Goal: Obtain resource: Download file/media

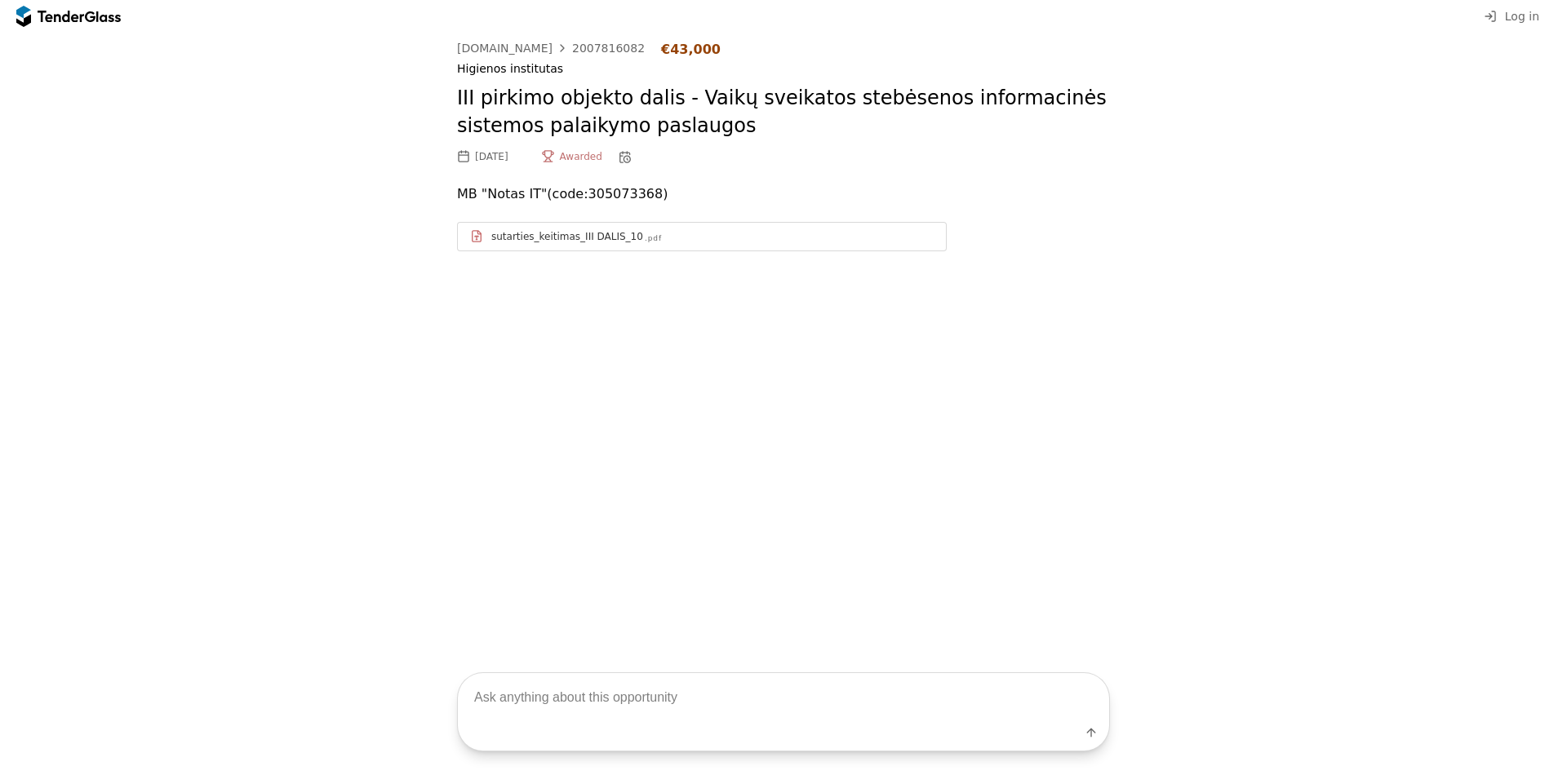
click at [666, 245] on div "sutarties_keitimas_III DALIS_10 .pdf" at bounding box center [702, 236] width 489 height 20
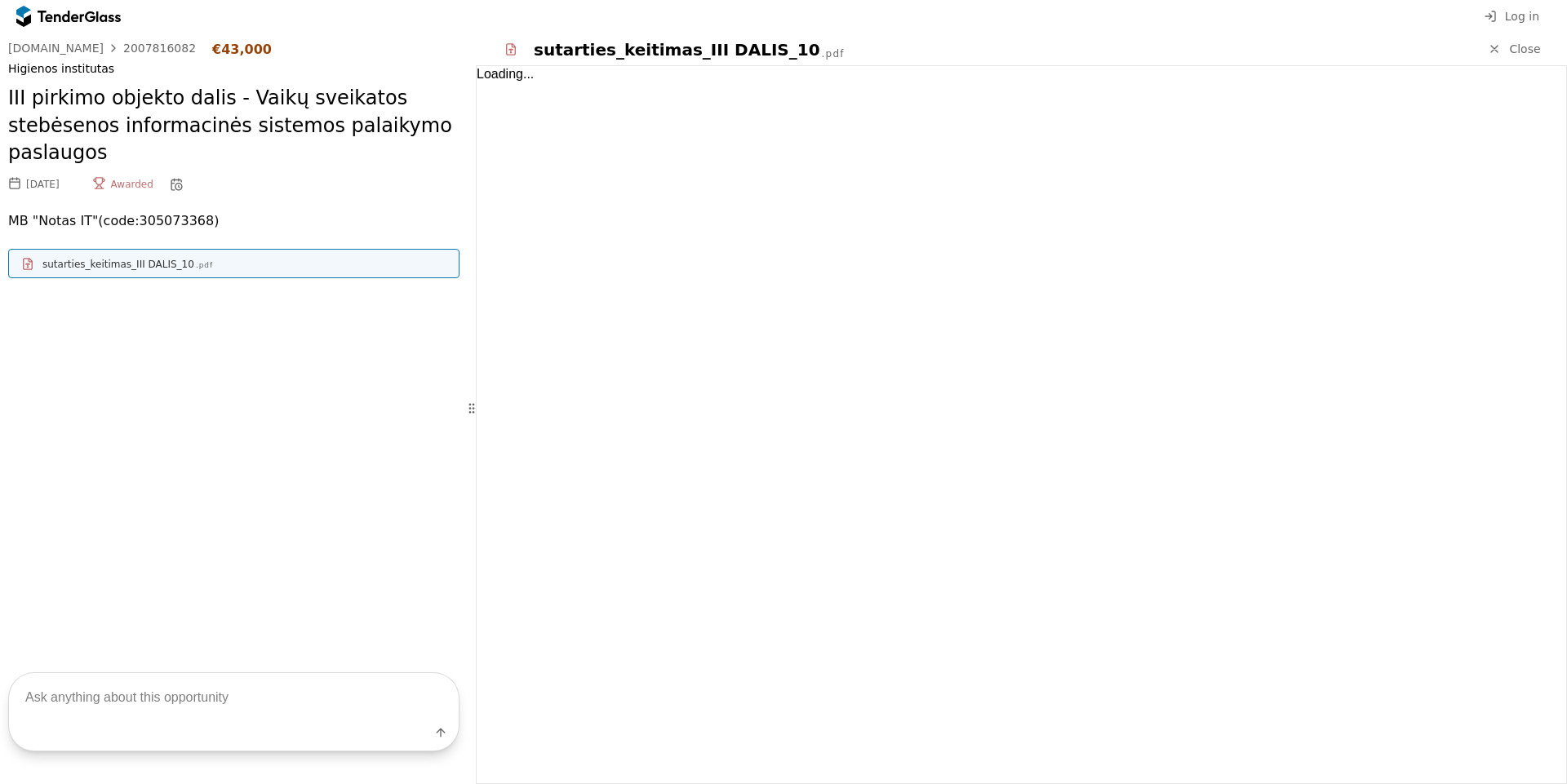
click at [331, 407] on div "Go Back [DOMAIN_NAME] 2007816082 €43,000 Higienos institutas III pirkimo objekt…" at bounding box center [233, 336] width 467 height 607
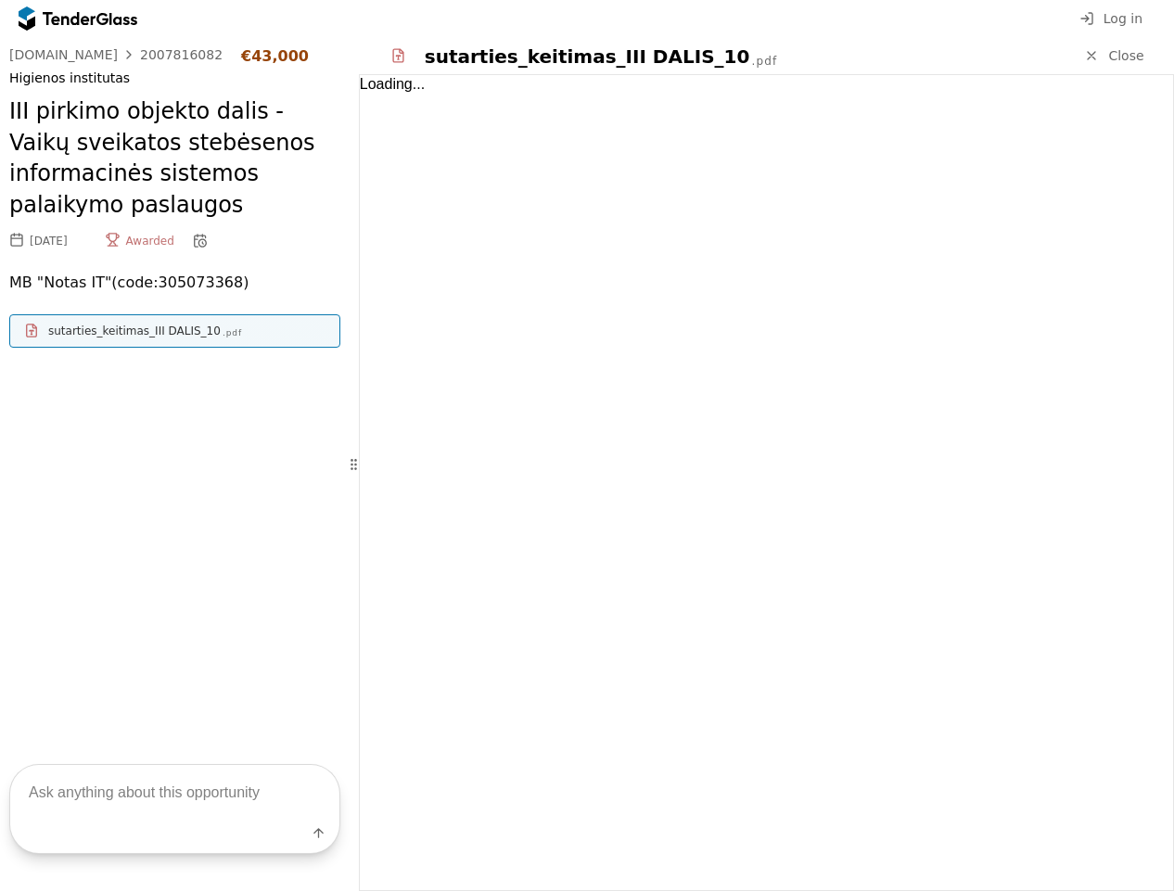
click at [185, 457] on div "Go Back [DOMAIN_NAME] 2007816082 €43,000 Higienos institutas III pirkimo objekt…" at bounding box center [175, 382] width 350 height 690
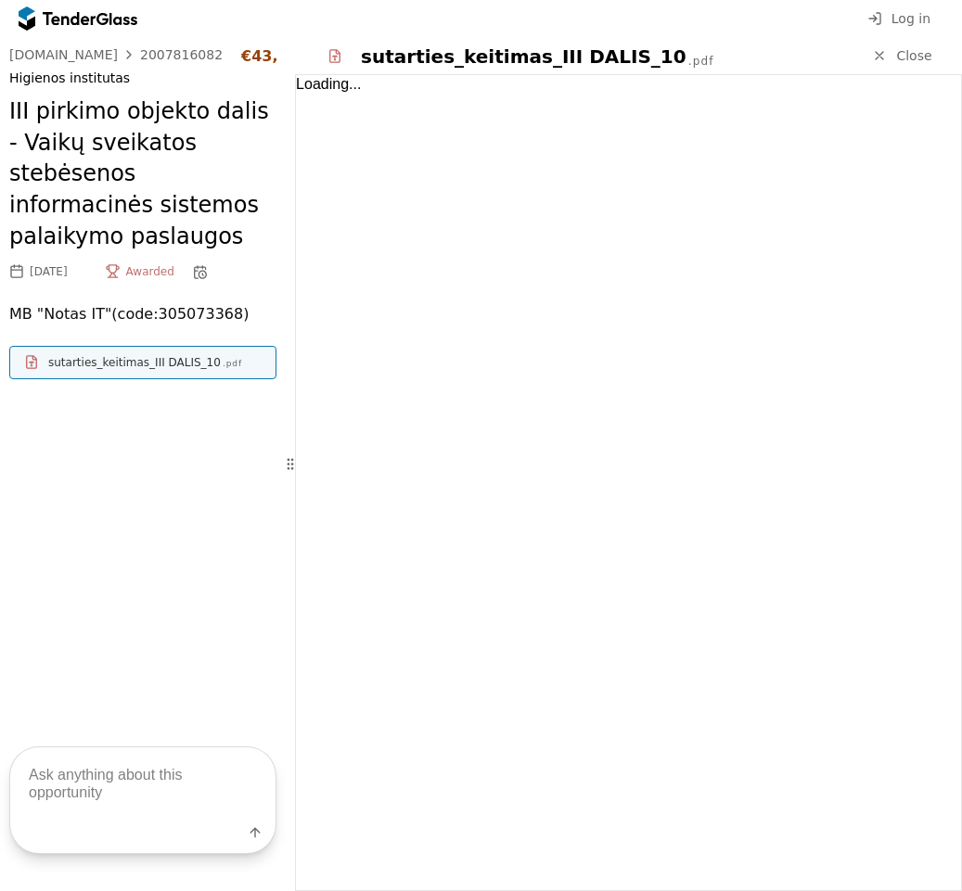
click at [547, 416] on div "Loading..." at bounding box center [628, 482] width 665 height 815
click at [166, 369] on div "sutarties_keitimas_III DALIS_10" at bounding box center [134, 362] width 172 height 15
click at [894, 52] on link "Close" at bounding box center [902, 56] width 83 height 23
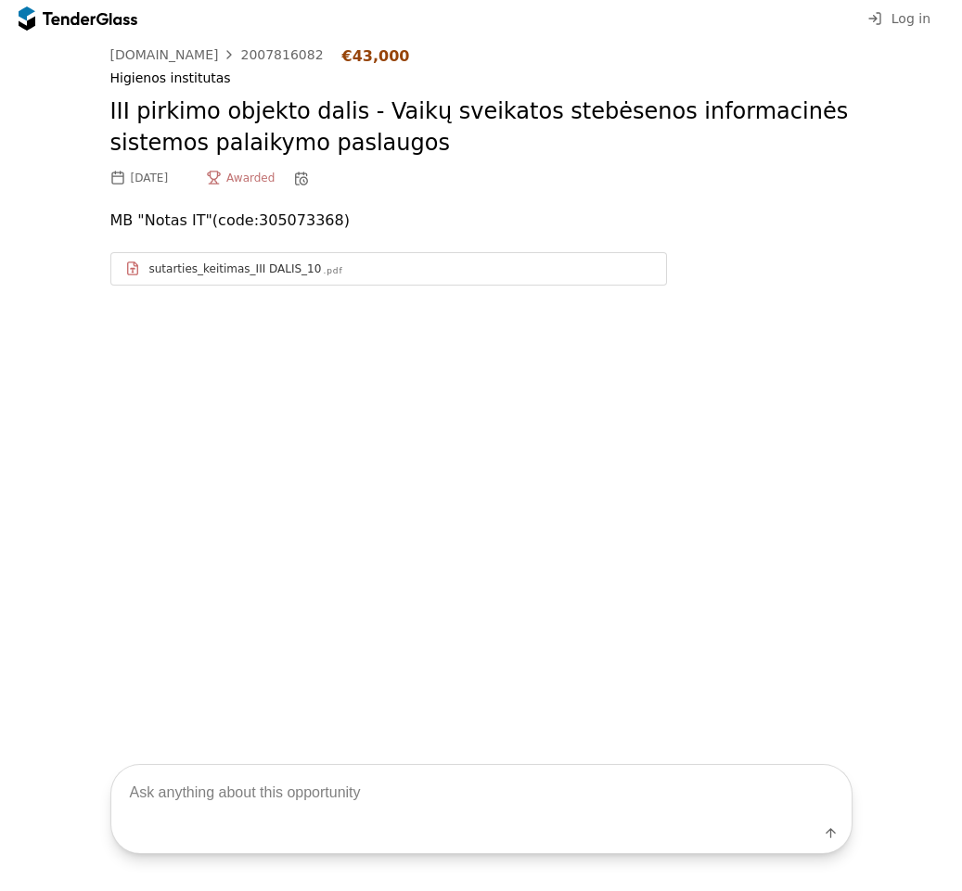
click at [338, 276] on div "sutarties_keitimas_III DALIS_10 .pdf" at bounding box center [388, 268] width 555 height 23
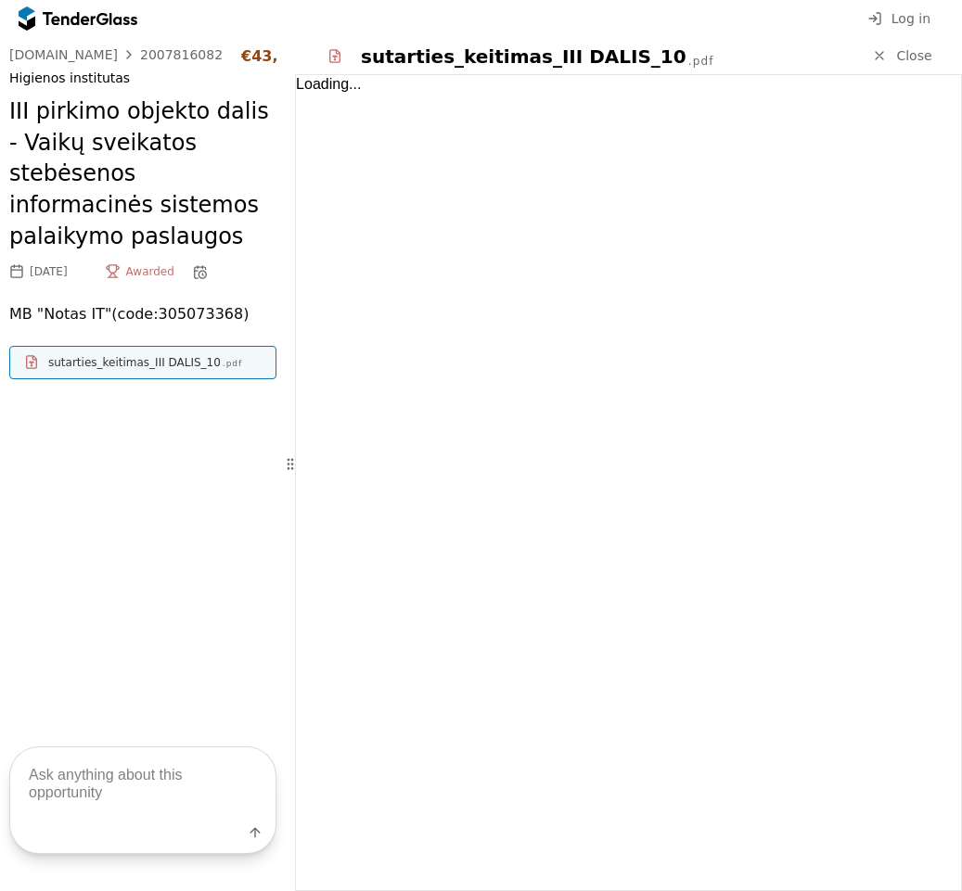
click at [728, 426] on div "Loading..." at bounding box center [628, 482] width 665 height 815
click at [479, 295] on div "Loading..." at bounding box center [628, 482] width 665 height 815
click at [74, 18] on div at bounding box center [69, 18] width 52 height 12
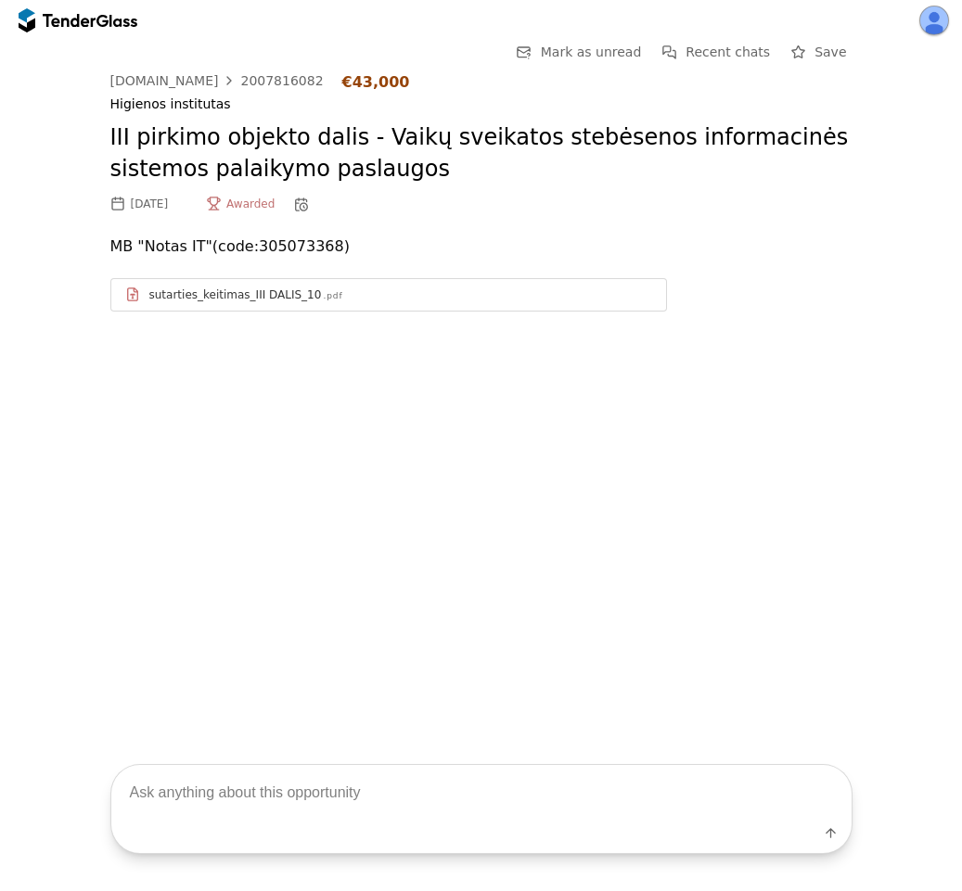
click at [430, 297] on div "sutarties_keitimas_III DALIS_10 .pdf" at bounding box center [400, 294] width 503 height 15
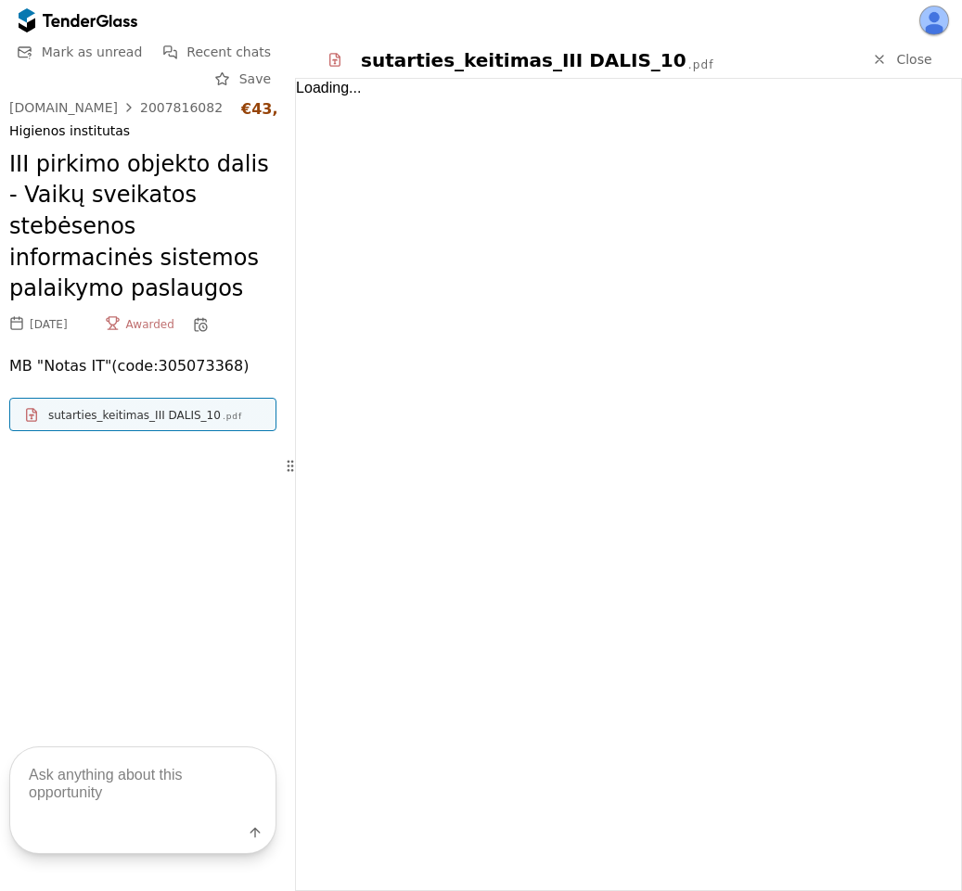
click at [170, 488] on div "Go Back Mark as unread Recent chats Save eviesiejipirkimai.lt 2007816082 €43,00…" at bounding box center [143, 375] width 286 height 669
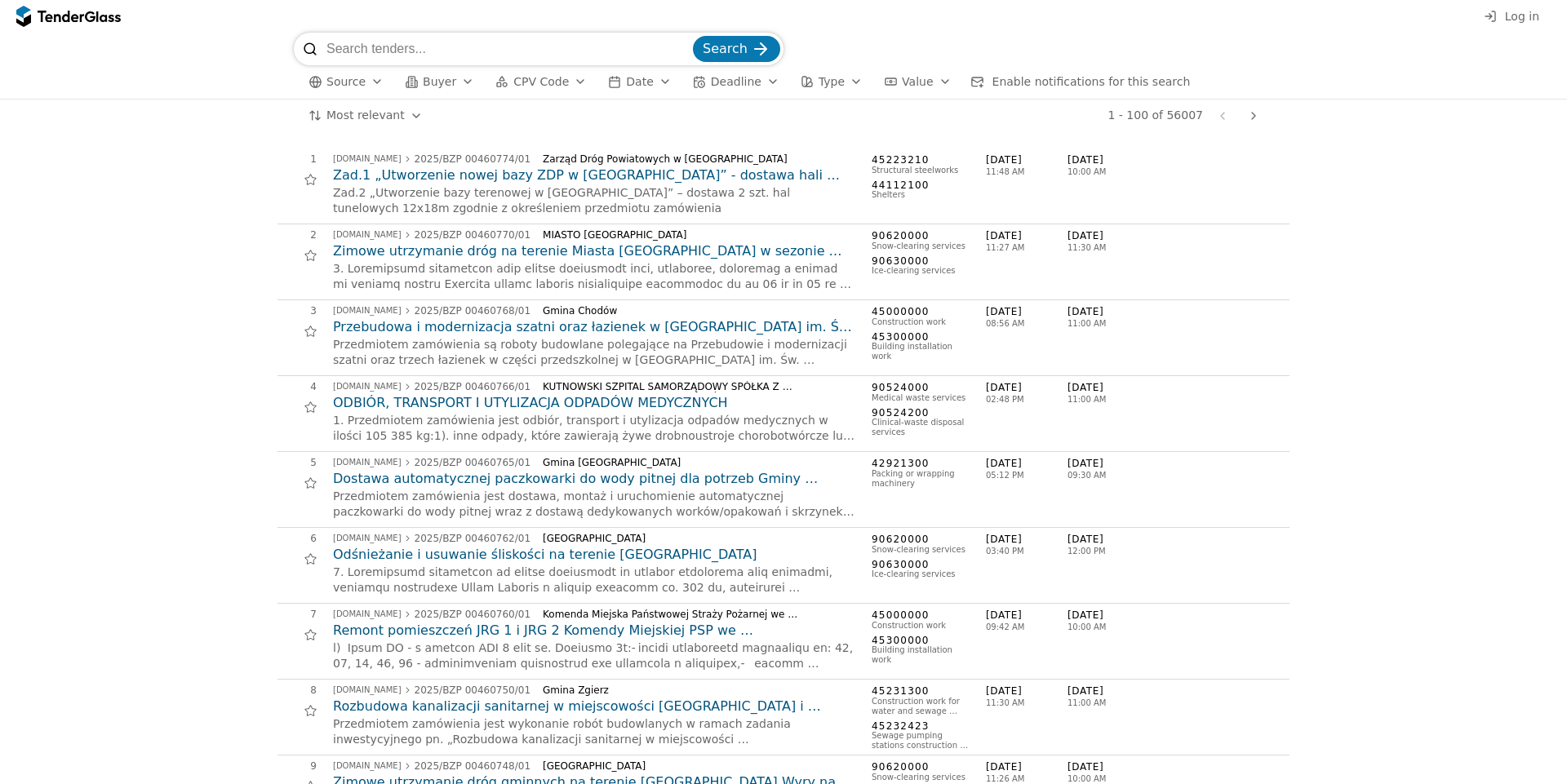
click at [493, 180] on h2 "Zad.1 „Utworzenie nowej bazy ZDP w [GEOGRAPHIC_DATA]” - dostawa hali tunelowej …" at bounding box center [593, 175] width 522 height 18
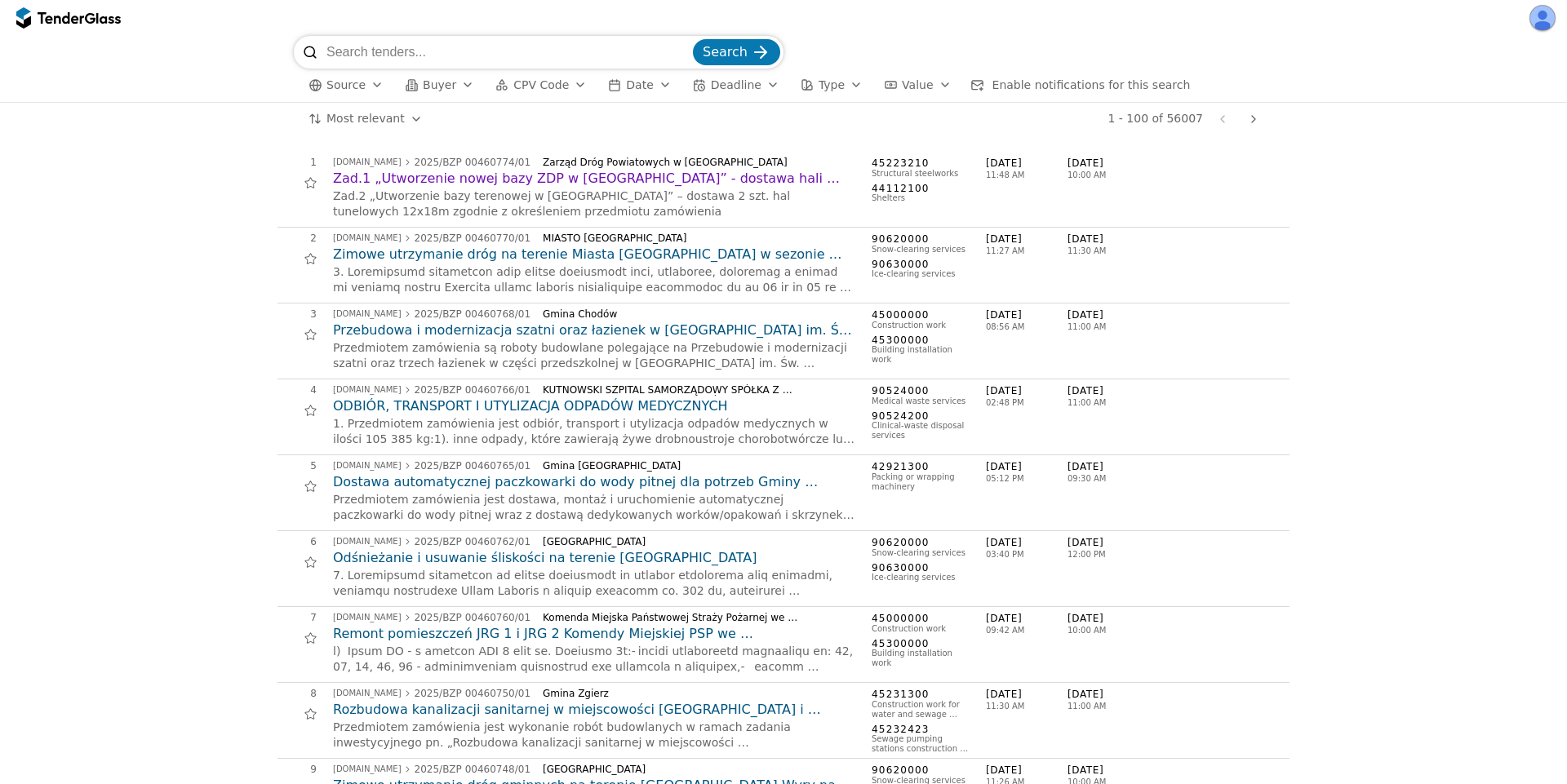
click at [347, 78] on span "Source" at bounding box center [346, 84] width 40 height 13
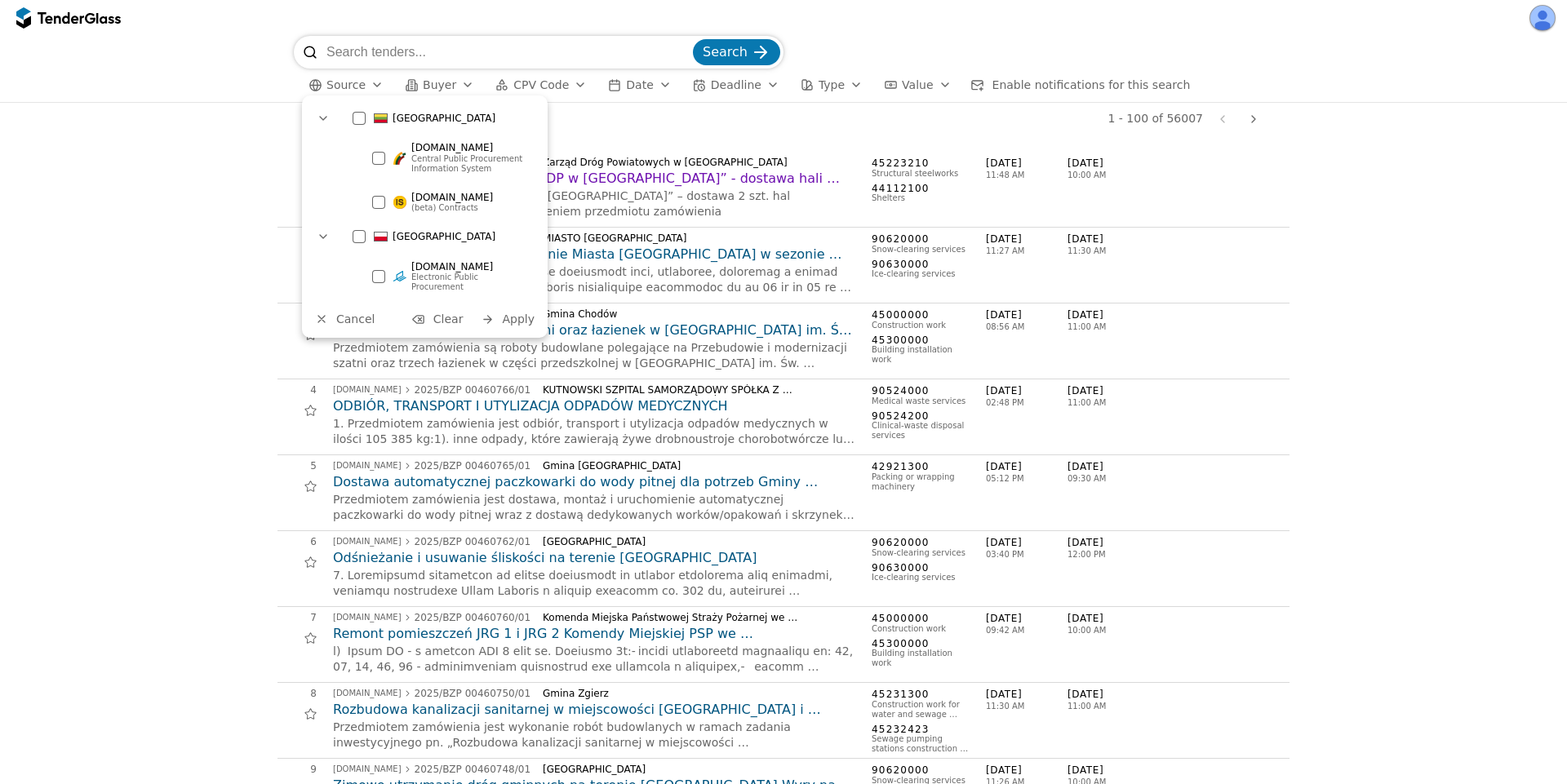
click at [378, 147] on div "viesiejipirkimai.lt Central Public Procurement Information System" at bounding box center [452, 158] width 175 height 46
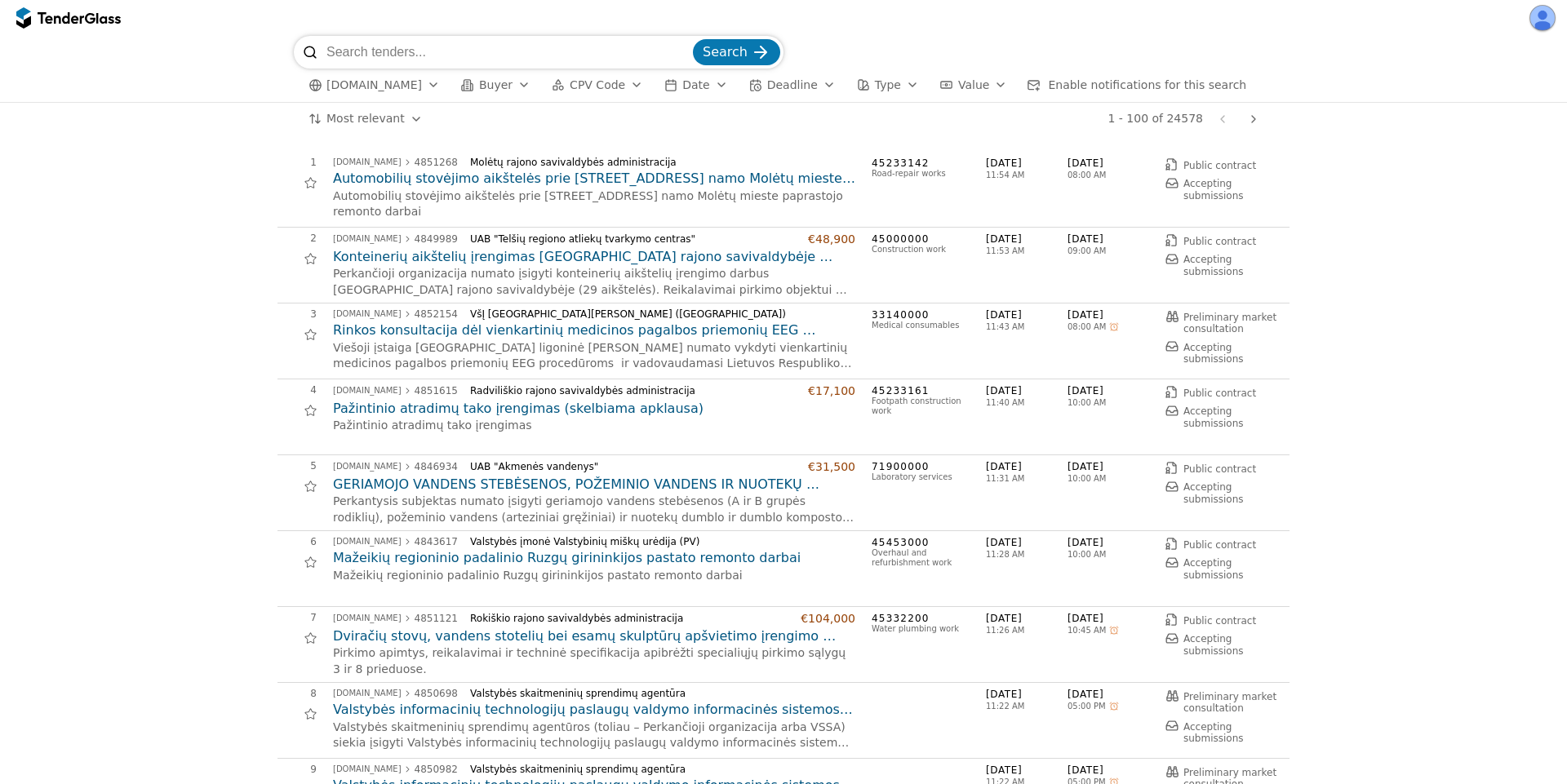
click at [502, 254] on h2 "Konteinerių aikštelių įrengimas [GEOGRAPHIC_DATA] rajono savivaldybėje (skelbia…" at bounding box center [593, 257] width 522 height 18
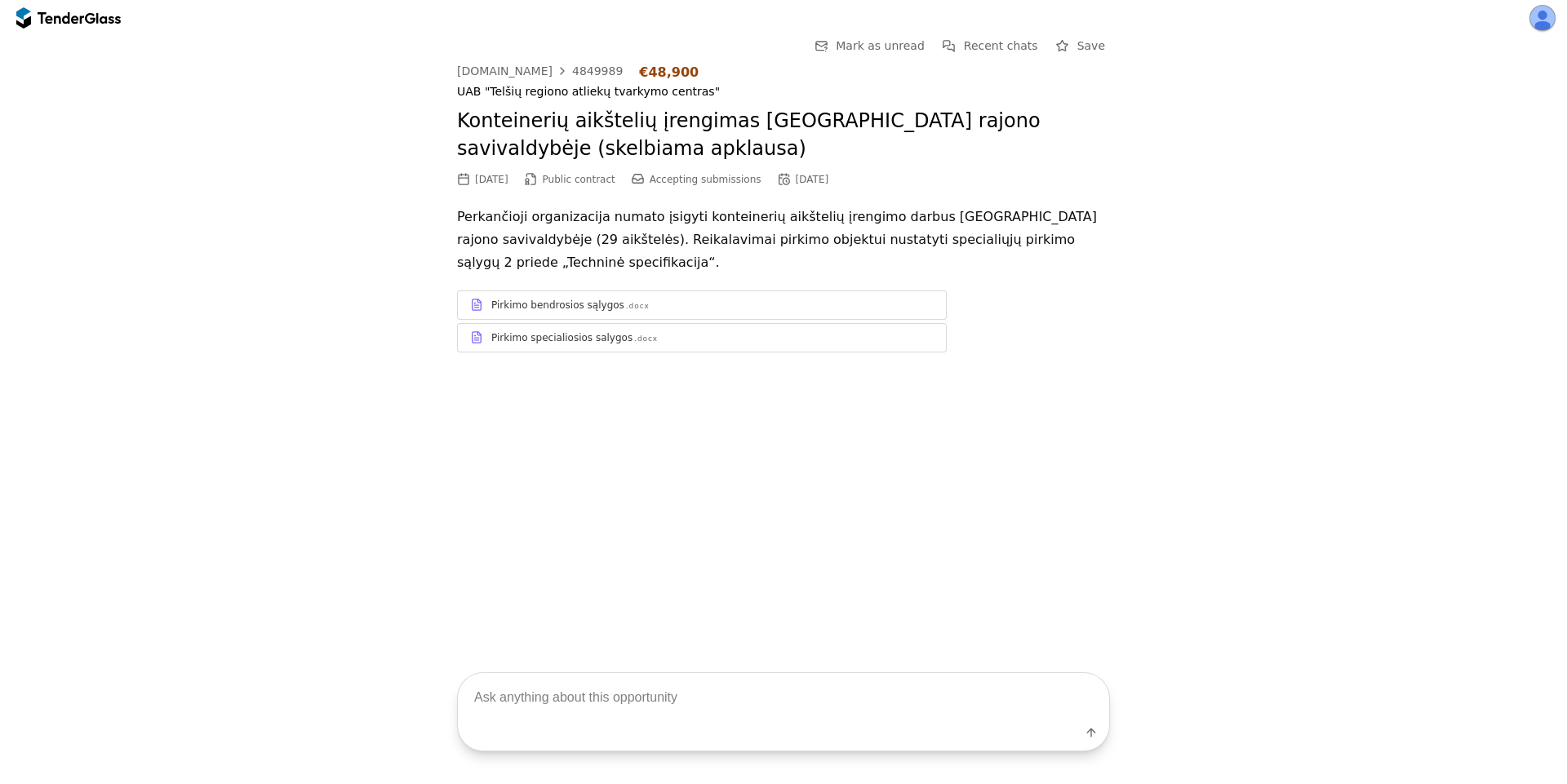
click at [611, 298] on div "Pirkimo bendrosios sąlygos .docx" at bounding box center [712, 304] width 443 height 13
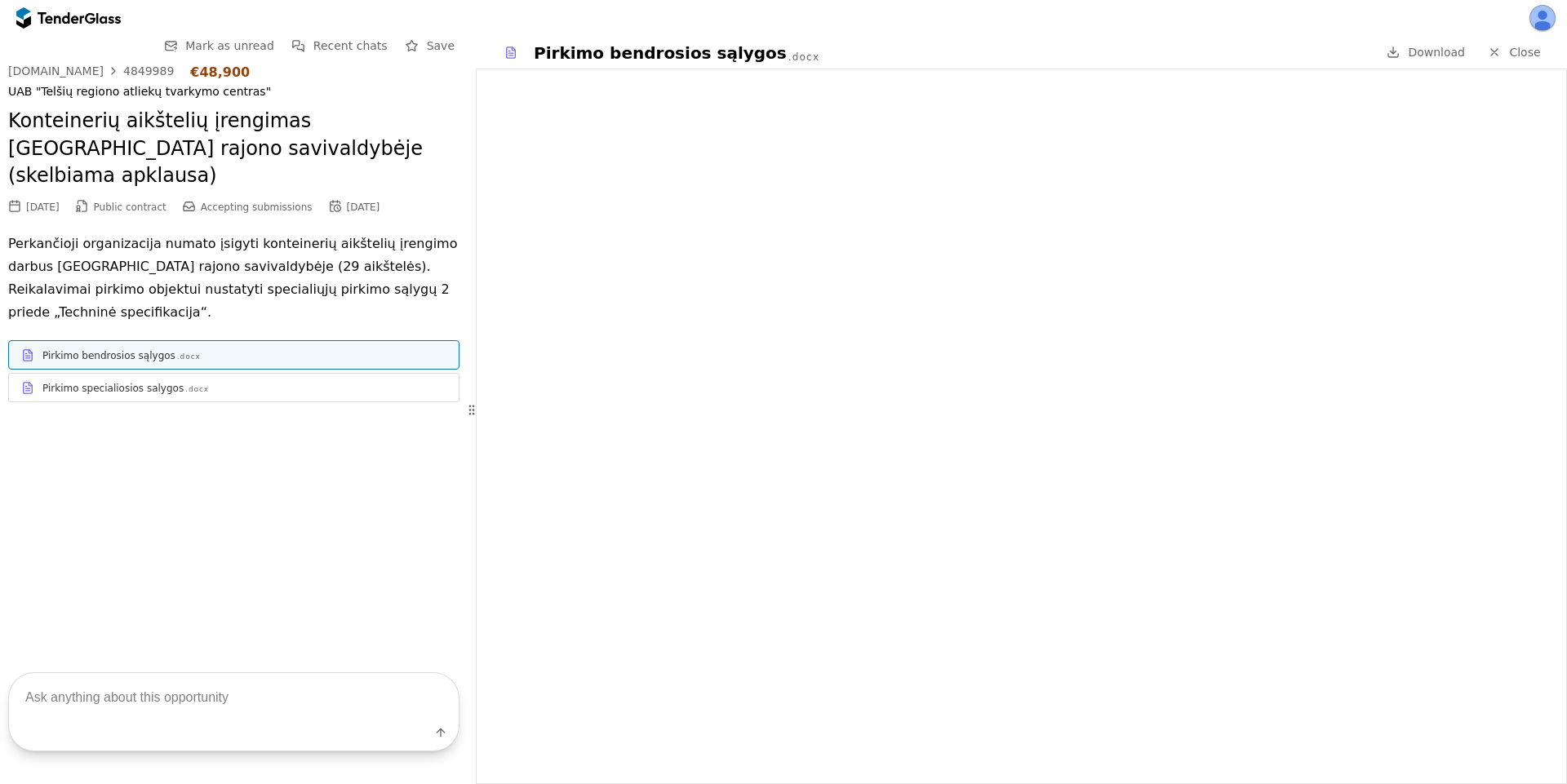
click at [276, 382] on div "Pirkimo specialiosios salygos .docx" at bounding box center [244, 388] width 404 height 13
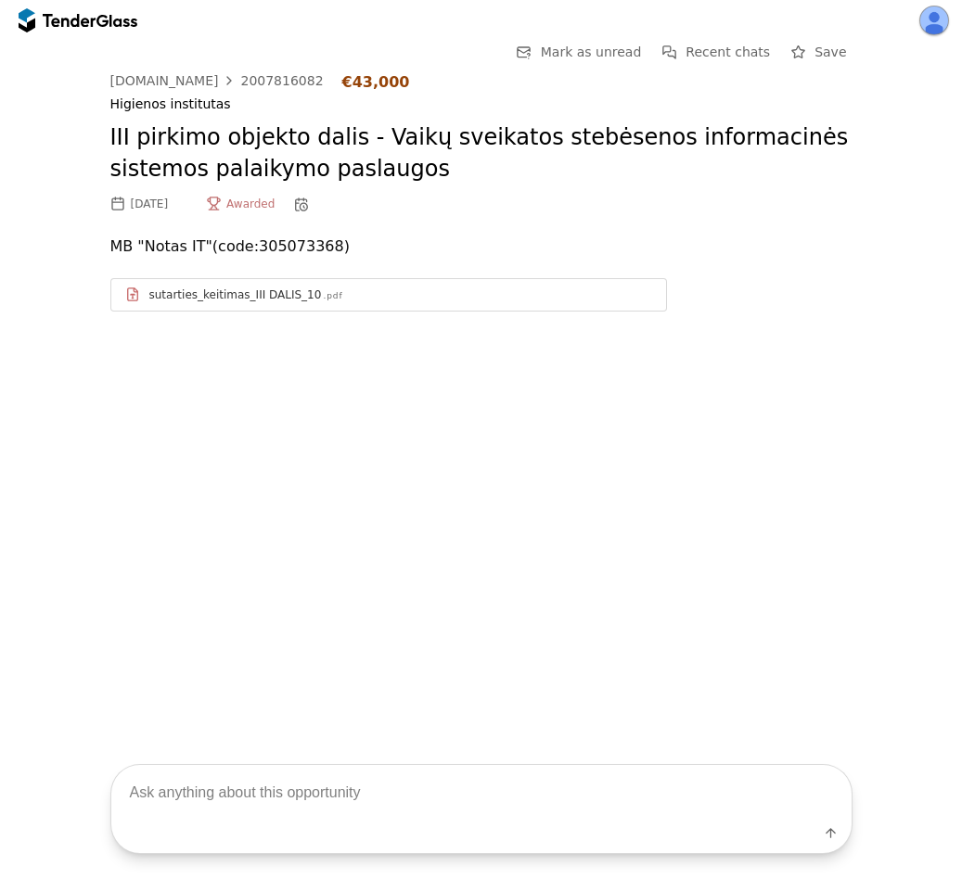
click at [361, 298] on div "sutarties_keitimas_III DALIS_10 .pdf" at bounding box center [400, 294] width 503 height 15
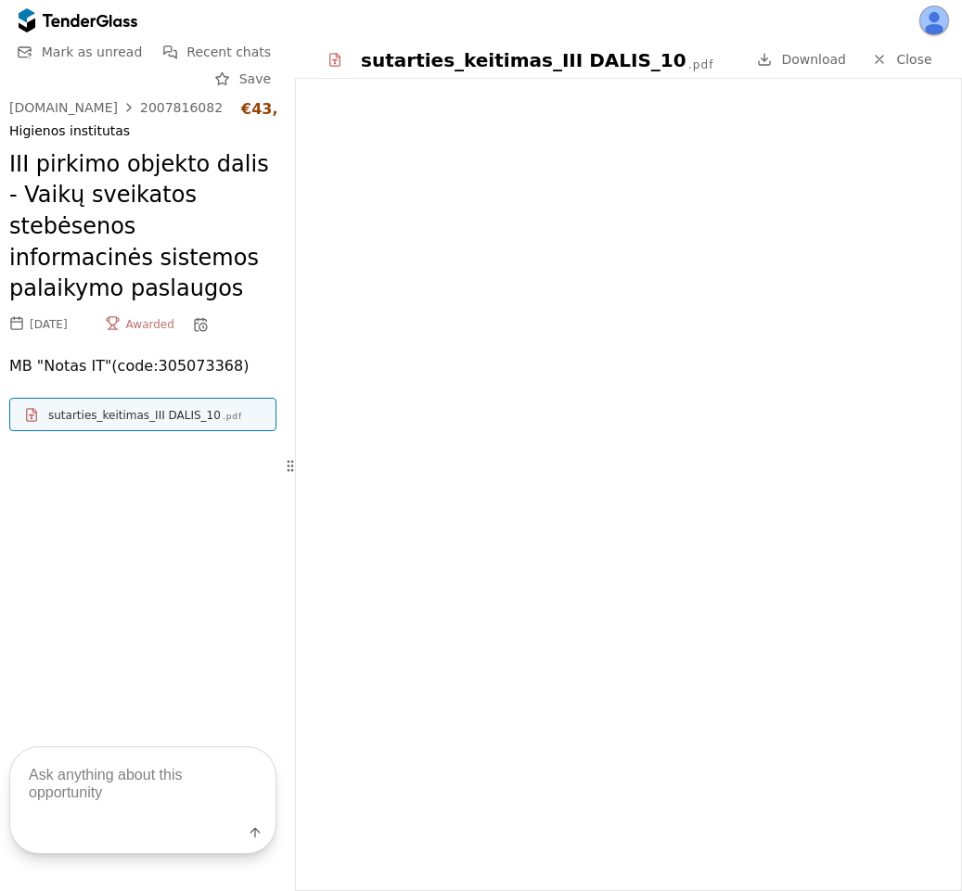
click at [151, 415] on div "sutarties_keitimas_III DALIS_10" at bounding box center [134, 415] width 172 height 15
click at [45, 16] on div at bounding box center [69, 20] width 52 height 12
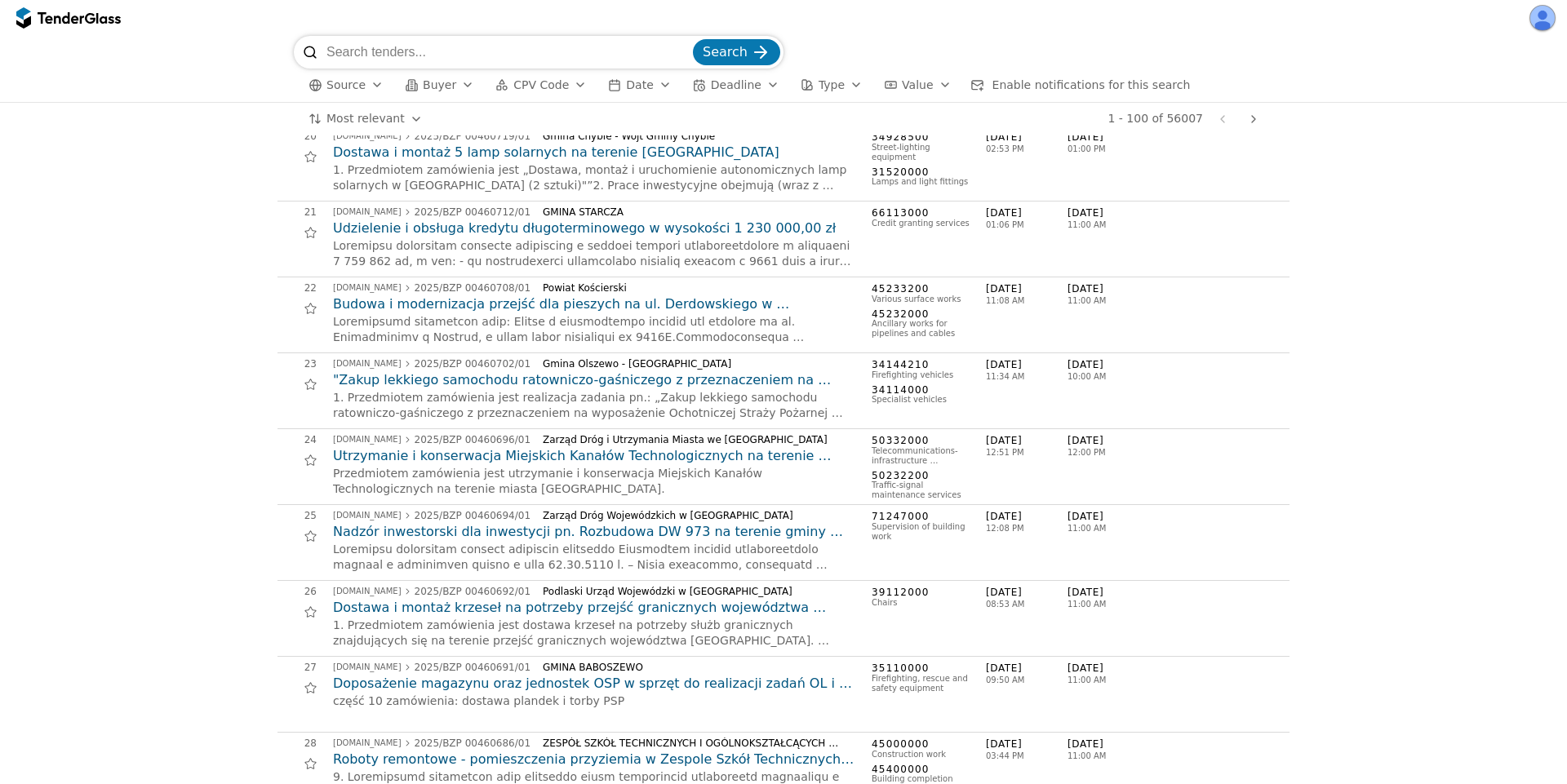
scroll to position [1077, 0]
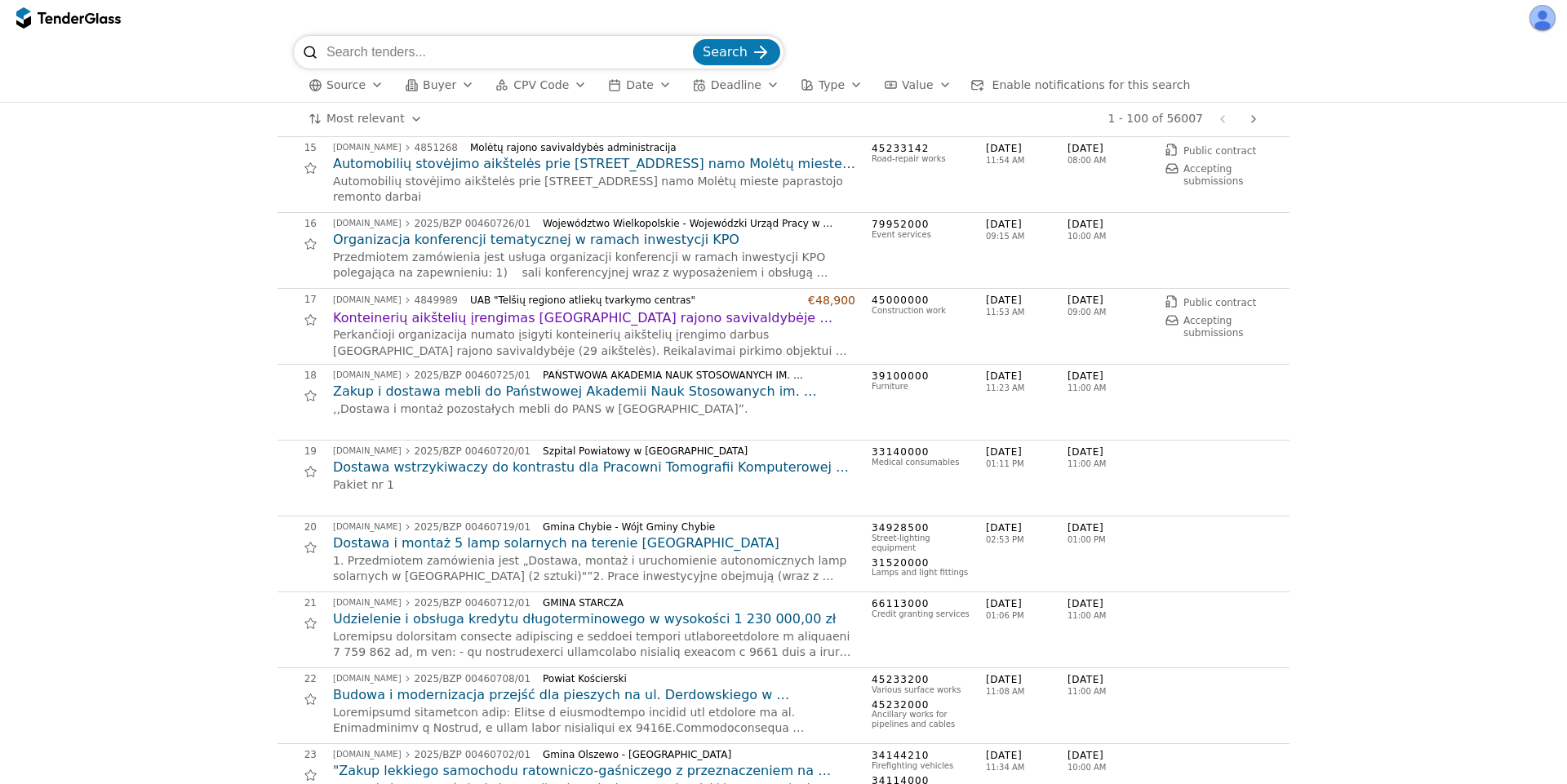
click at [354, 81] on span "Source" at bounding box center [346, 84] width 40 height 13
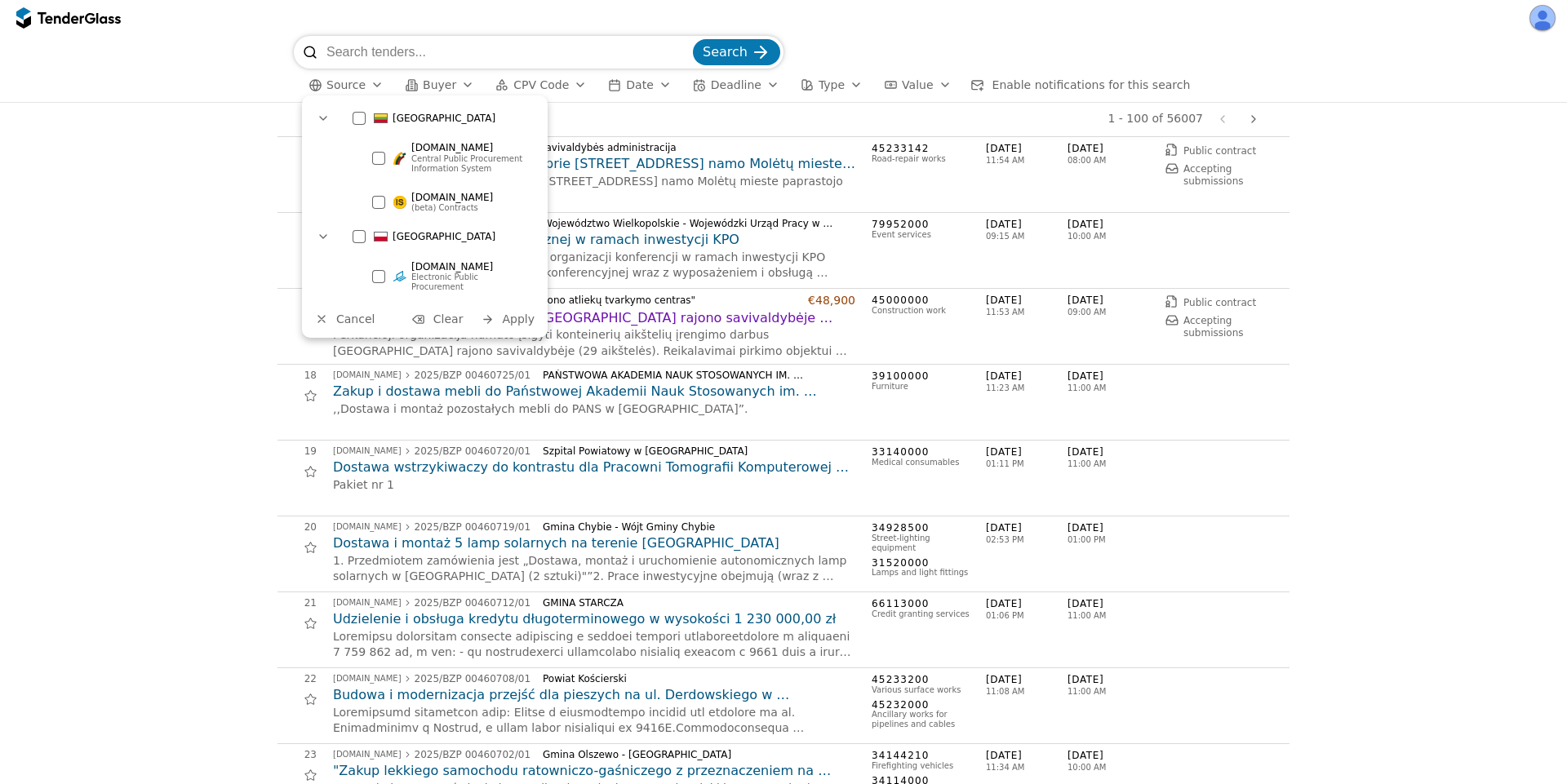
click at [377, 158] on div at bounding box center [379, 158] width 13 height 13
